Goal: Task Accomplishment & Management: Manage account settings

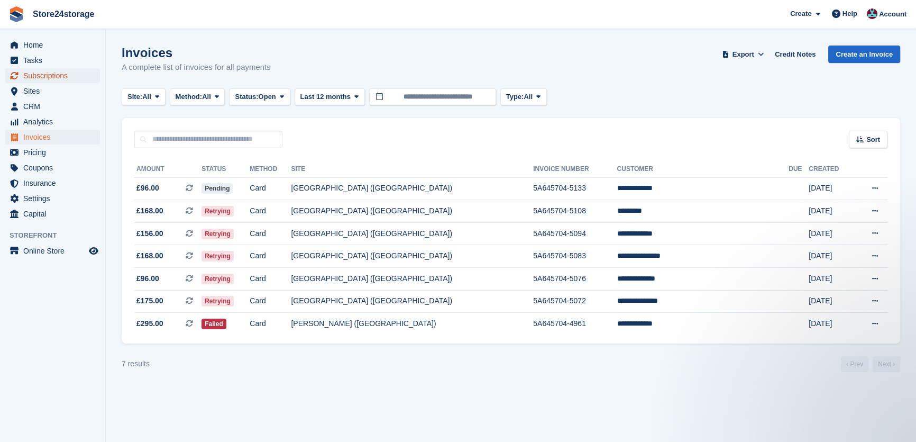
click at [68, 72] on span "Subscriptions" at bounding box center [54, 75] width 63 height 15
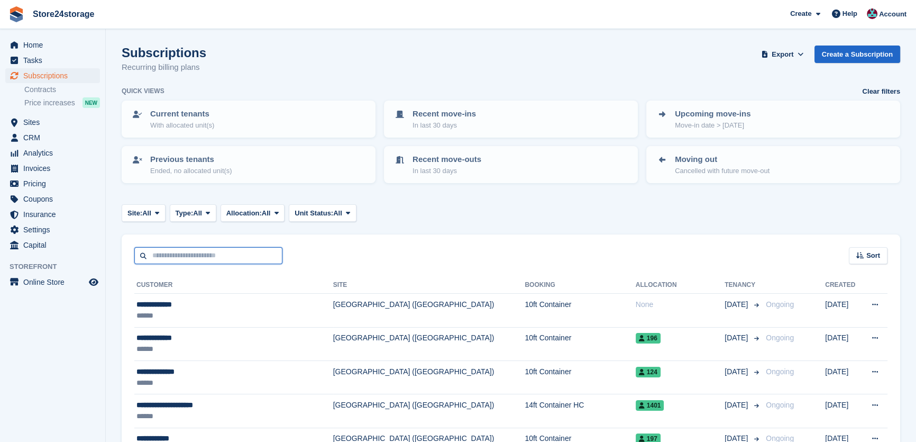
click at [183, 251] on input "text" at bounding box center [208, 255] width 148 height 17
type input "****"
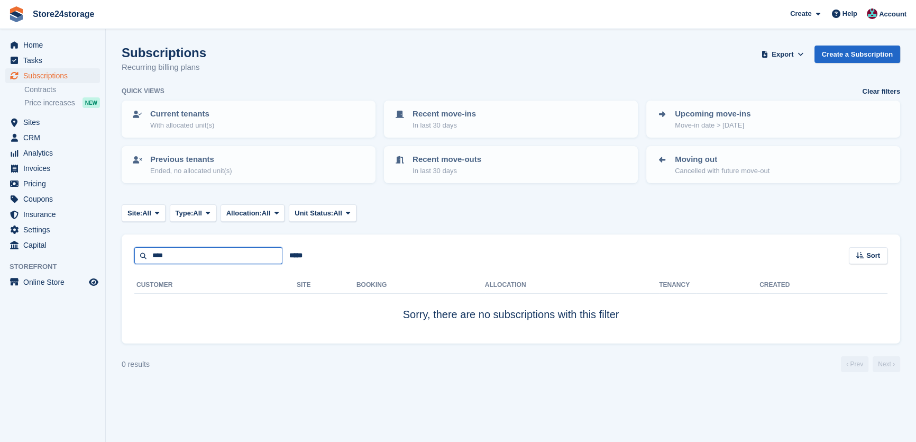
click at [187, 251] on input "****" at bounding box center [208, 255] width 148 height 17
type input "***"
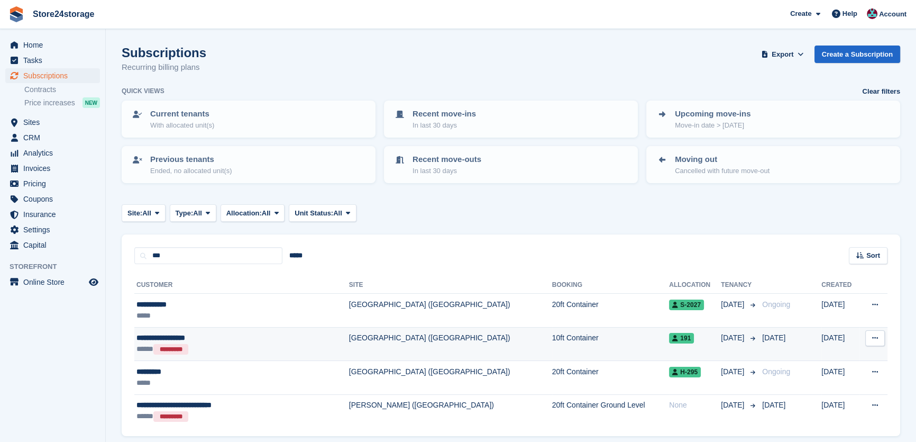
click at [215, 342] on div "**********" at bounding box center [221, 337] width 168 height 11
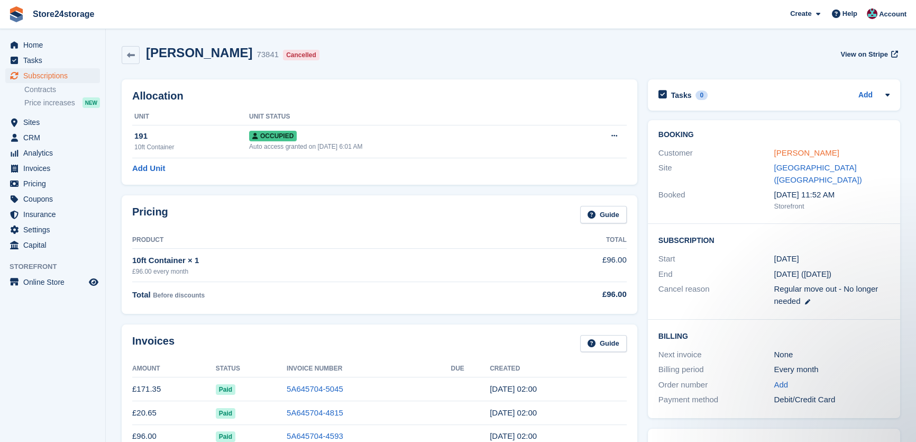
click at [786, 156] on link "Brigitte Aphrodite" at bounding box center [806, 152] width 65 height 9
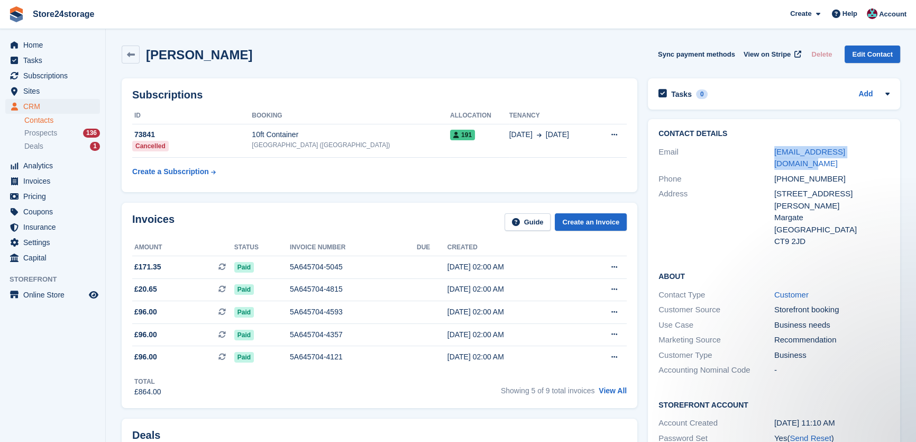
drag, startPoint x: 874, startPoint y: 152, endPoint x: 766, endPoint y: 154, distance: 108.0
click at [766, 154] on div "Email crescendorious@gmail.com" at bounding box center [774, 157] width 231 height 27
copy div "crescendorious@gmail.com"
click at [71, 70] on span "Subscriptions" at bounding box center [54, 75] width 63 height 15
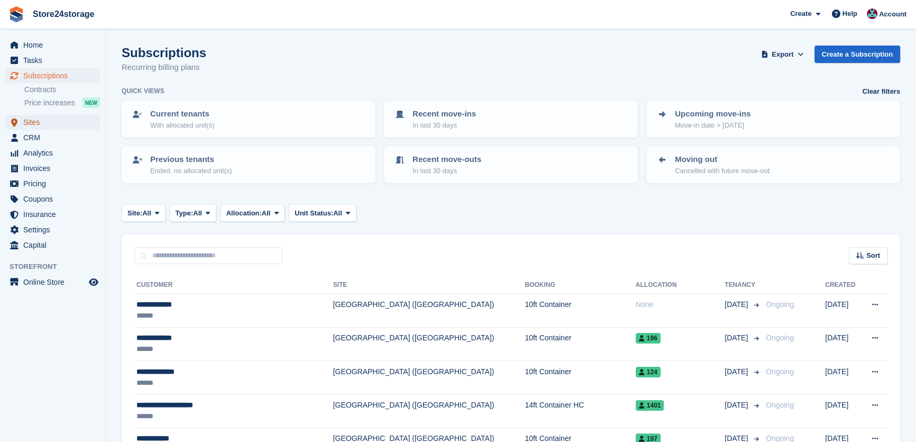
click at [46, 123] on span "Sites" at bounding box center [54, 122] width 63 height 15
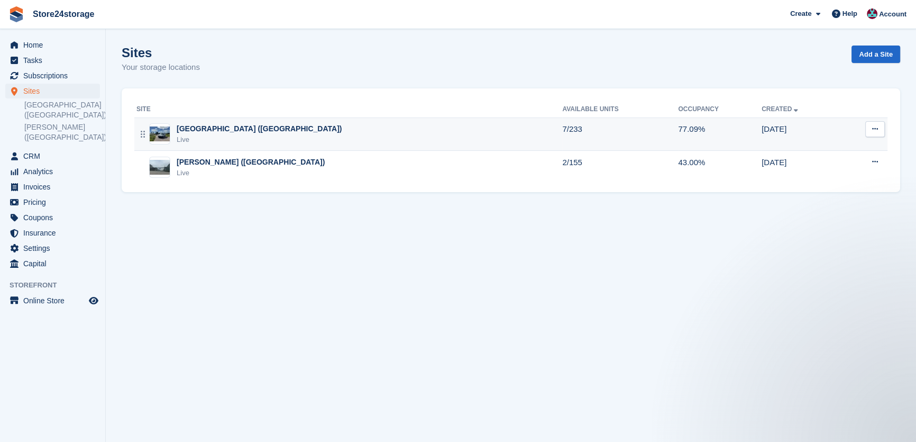
click at [237, 137] on div "Live" at bounding box center [259, 139] width 165 height 11
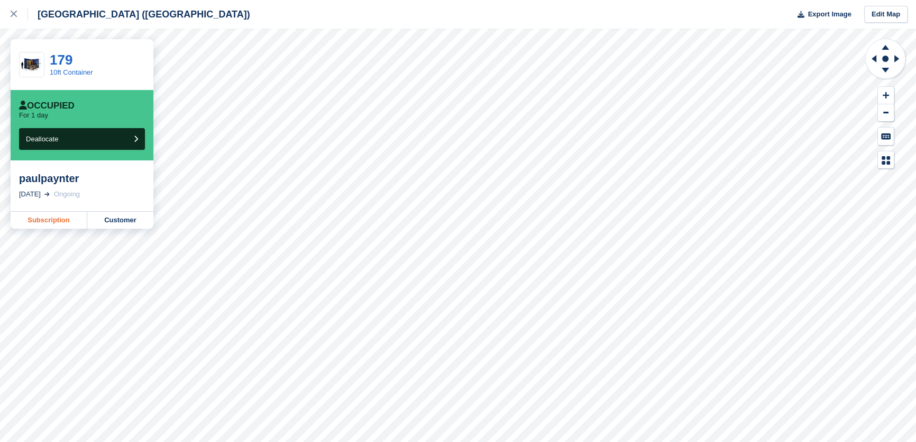
click at [62, 216] on link "Subscription" at bounding box center [49, 220] width 77 height 17
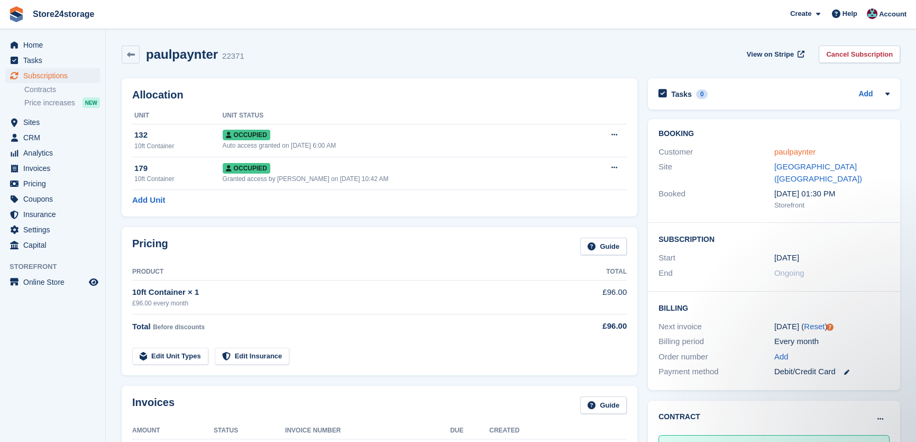
click at [776, 150] on link "paulpaynter" at bounding box center [795, 151] width 41 height 9
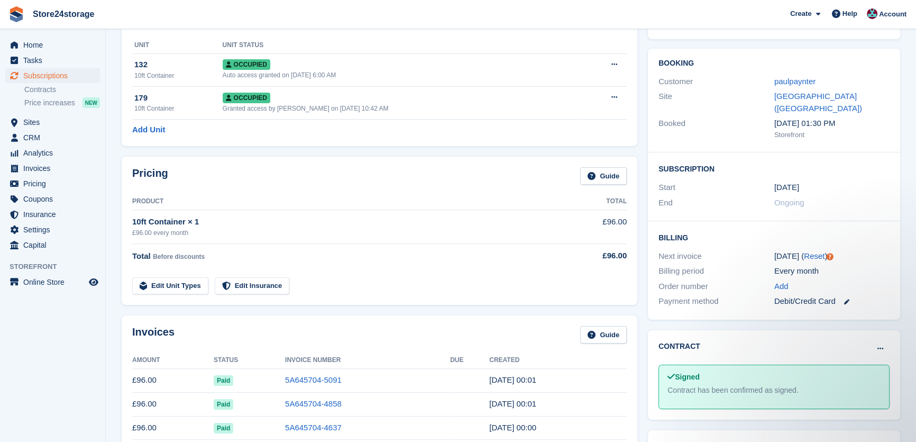
scroll to position [80, 0]
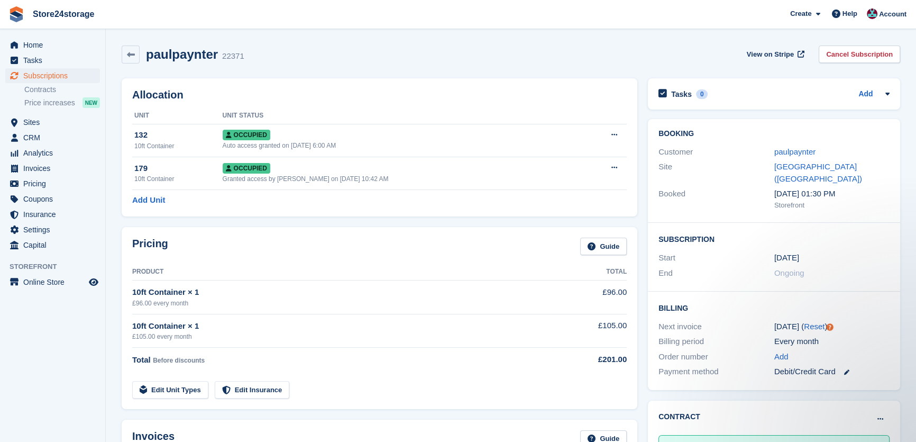
click at [210, 51] on h2 "paulpaynter" at bounding box center [182, 54] width 72 height 14
copy div "paulpaynter"
click at [803, 154] on link "paulpaynter" at bounding box center [795, 151] width 41 height 9
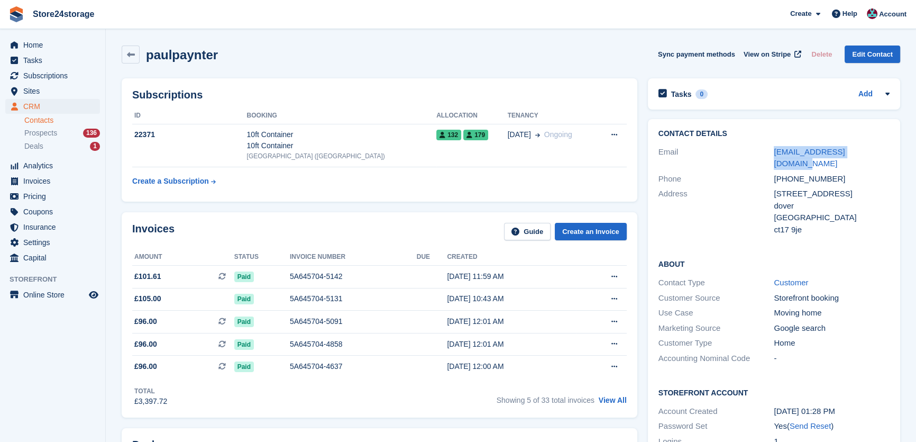
drag, startPoint x: 868, startPoint y: 151, endPoint x: 767, endPoint y: 151, distance: 101.1
click at [767, 151] on div "Email payntrix@googlemail.com" at bounding box center [774, 157] width 231 height 27
copy div "payntrix@googlemail.com"
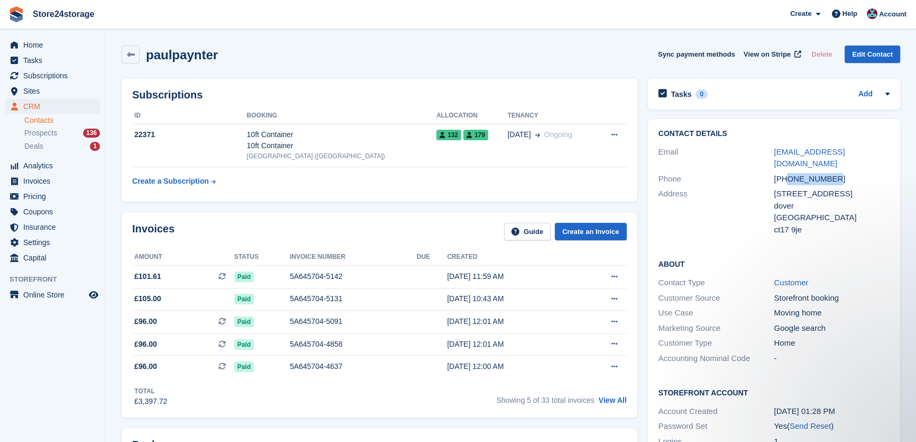
drag, startPoint x: 832, startPoint y: 166, endPoint x: 789, endPoint y: 166, distance: 43.4
click at [789, 173] on div "+447796666266" at bounding box center [832, 179] width 116 height 12
copy div "7796666266"
click at [26, 75] on span "Subscriptions" at bounding box center [54, 75] width 63 height 15
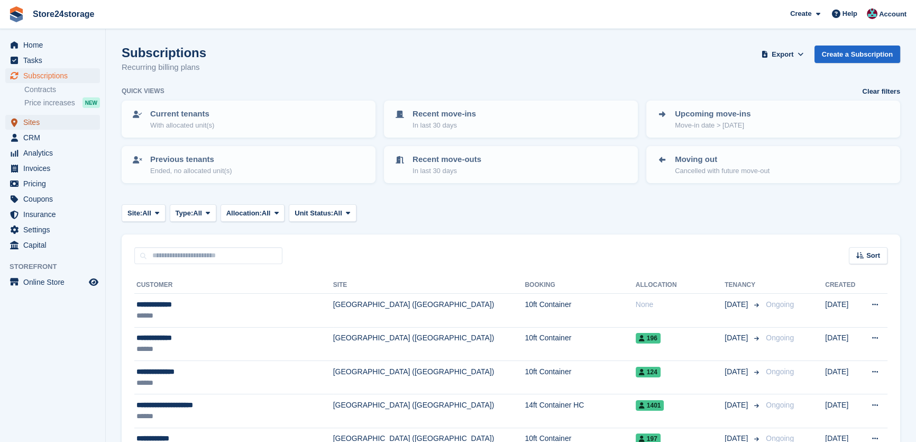
click at [25, 124] on span "Sites" at bounding box center [54, 122] width 63 height 15
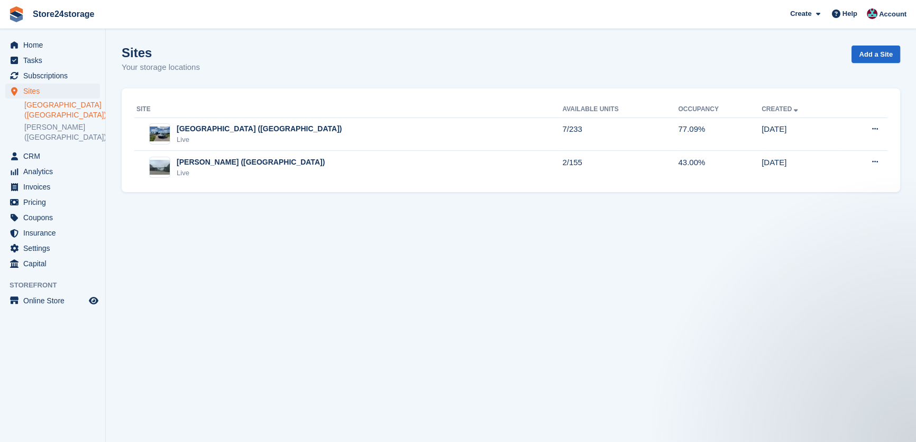
click at [69, 103] on link "[GEOGRAPHIC_DATA] ([GEOGRAPHIC_DATA])" at bounding box center [62, 110] width 76 height 20
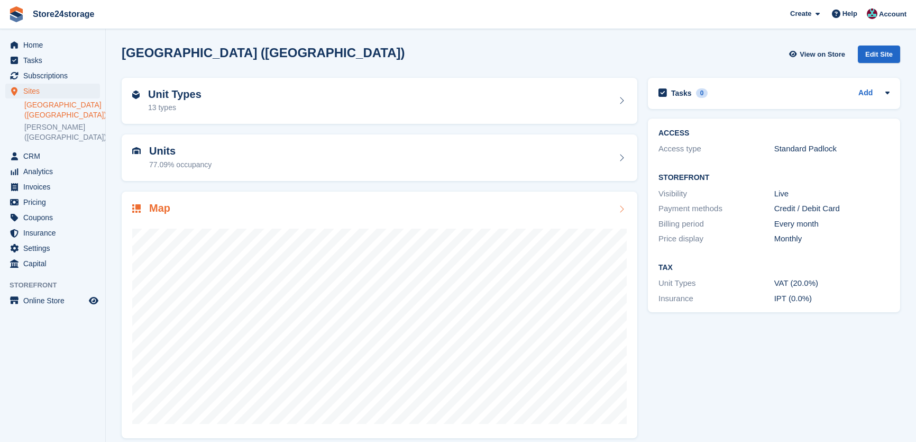
click at [180, 202] on div "Map" at bounding box center [379, 209] width 495 height 14
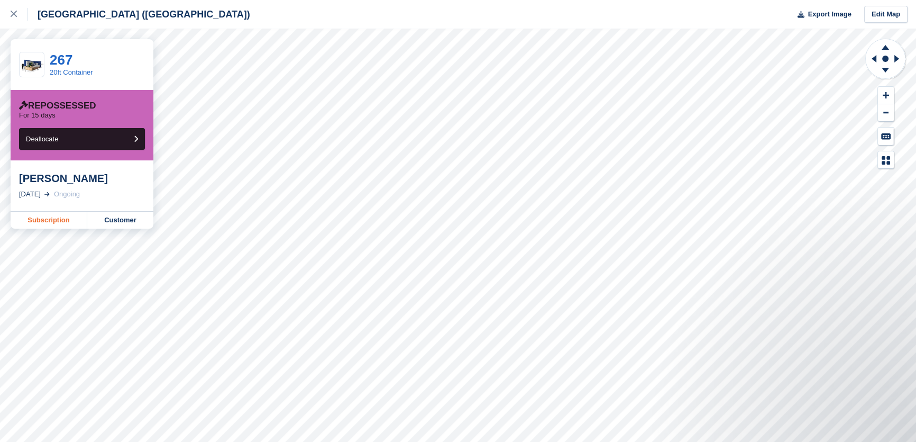
click at [70, 219] on link "Subscription" at bounding box center [49, 220] width 77 height 17
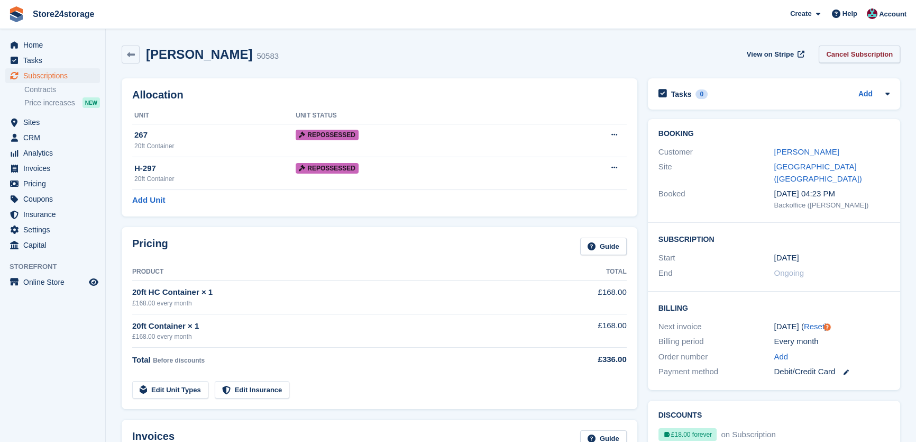
click at [844, 56] on link "Cancel Subscription" at bounding box center [859, 54] width 81 height 17
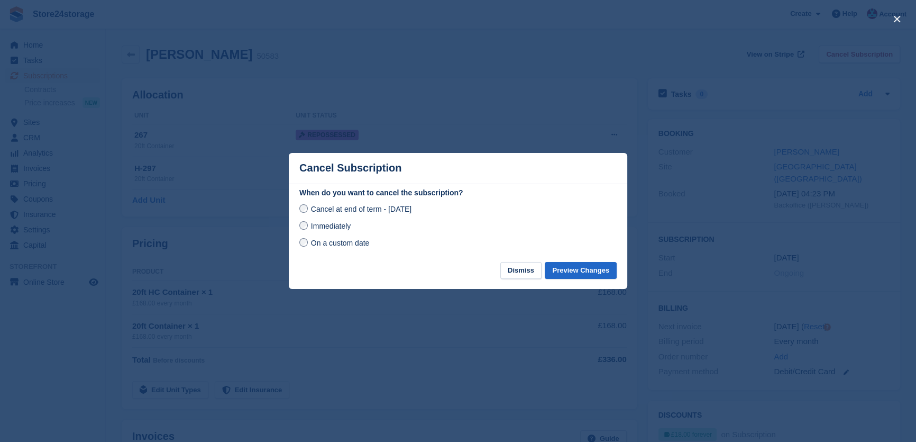
click at [336, 242] on span "On a custom date" at bounding box center [340, 243] width 59 height 8
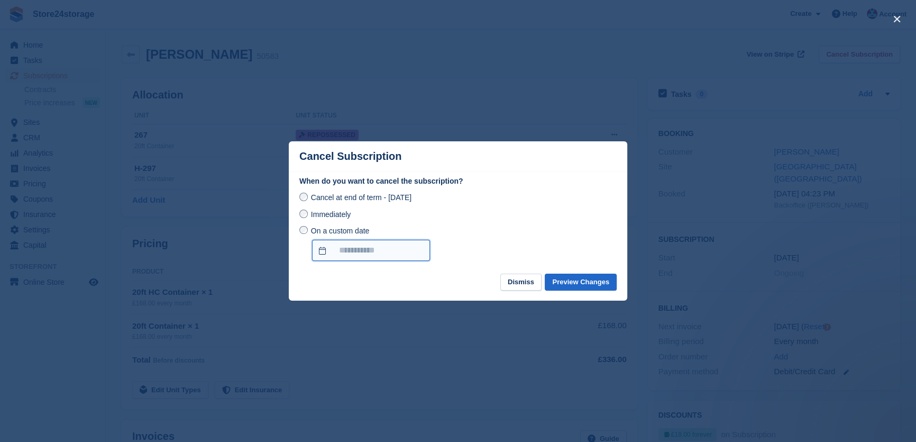
click at [359, 245] on input "On a custom date" at bounding box center [371, 250] width 118 height 21
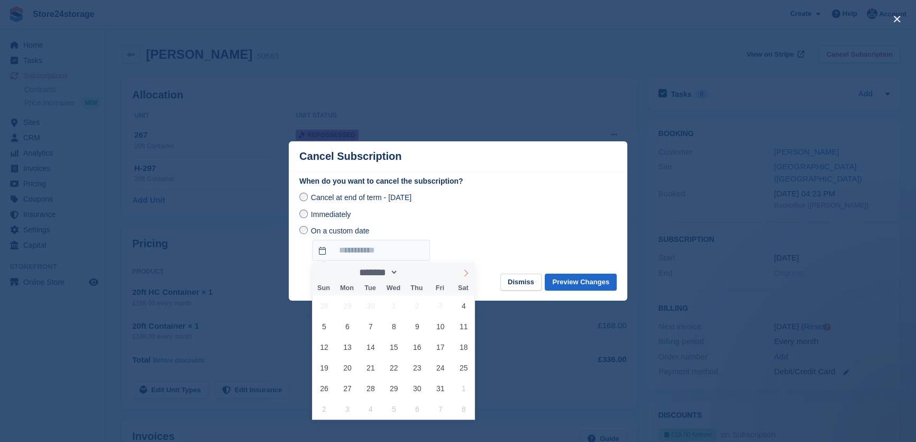
click at [461, 277] on span at bounding box center [466, 271] width 18 height 18
select select "**"
click at [351, 325] on span "3" at bounding box center [347, 326] width 21 height 21
type input "**********"
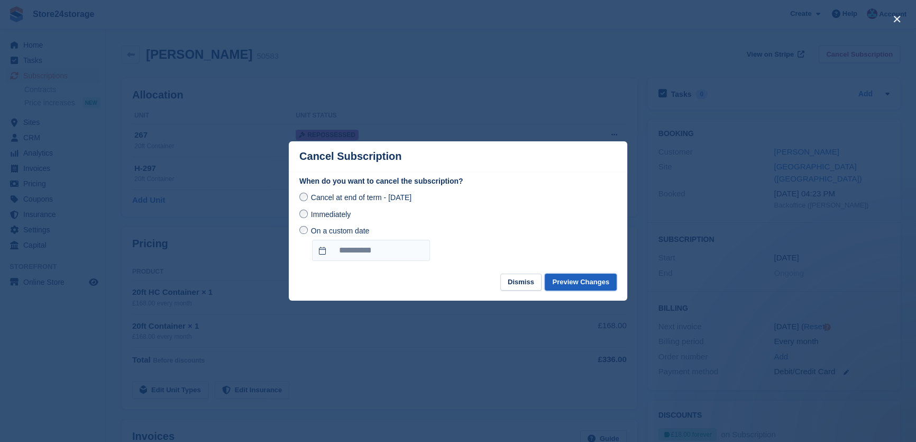
click at [583, 284] on button "Preview Changes" at bounding box center [581, 282] width 72 height 17
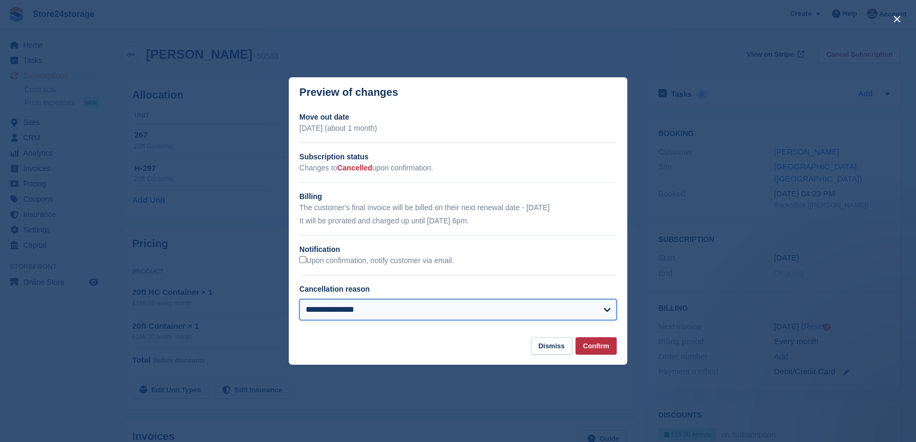
click at [374, 306] on select "**********" at bounding box center [457, 309] width 317 height 21
select select "*****"
click at [299, 300] on select "**********" at bounding box center [457, 309] width 317 height 21
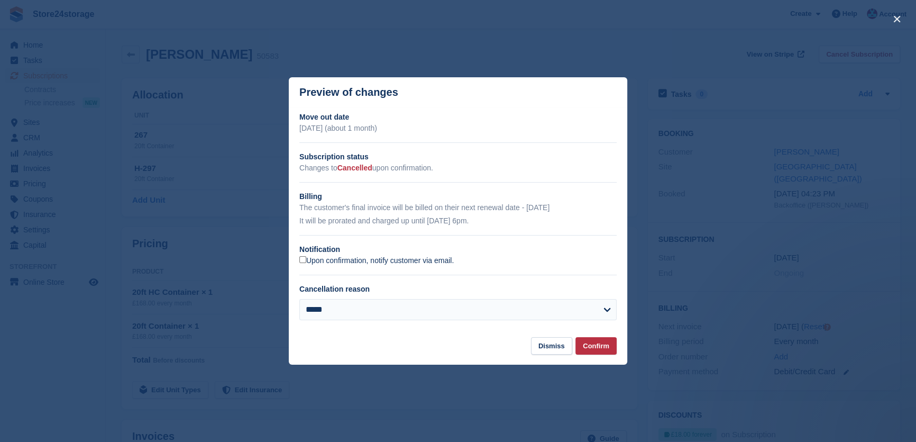
click at [362, 264] on label "Upon confirmation, notify customer via email." at bounding box center [376, 261] width 154 height 10
click at [610, 347] on button "Confirm" at bounding box center [596, 345] width 41 height 17
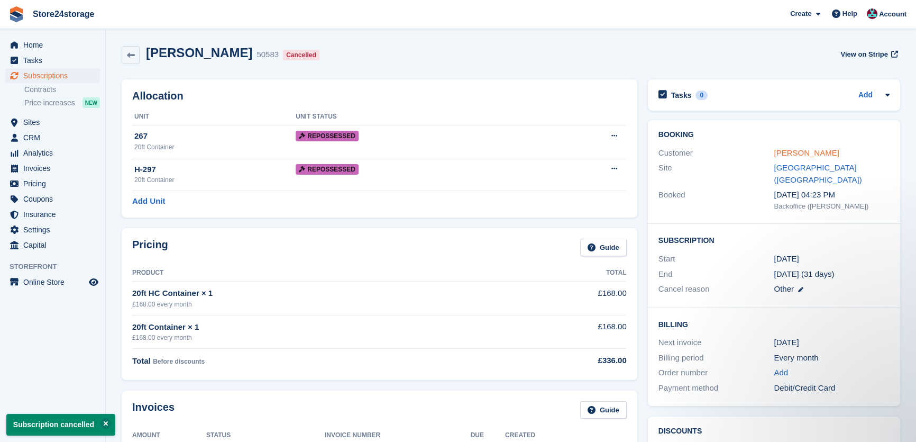
click at [804, 151] on link "[PERSON_NAME]" at bounding box center [806, 152] width 65 height 9
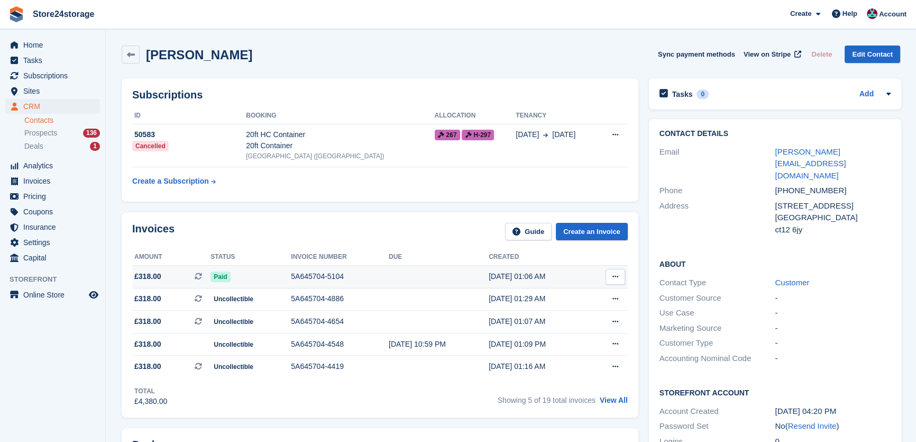
click at [609, 278] on button at bounding box center [616, 277] width 20 height 16
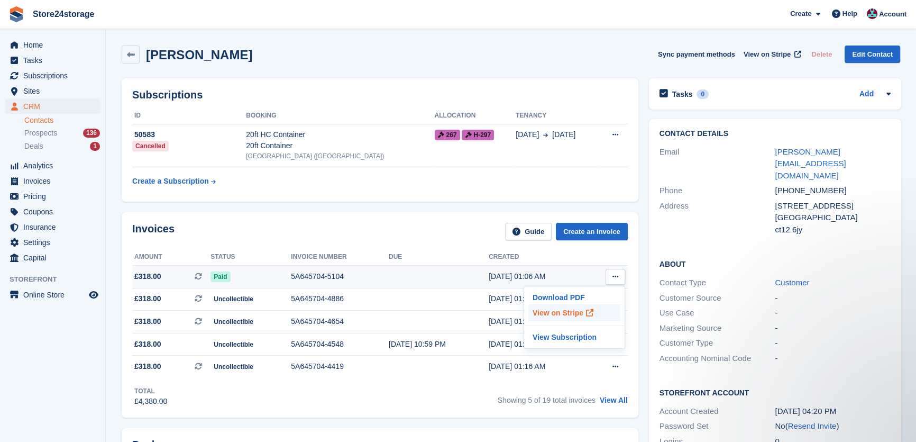
click at [586, 309] on icon at bounding box center [589, 312] width 7 height 7
